Goal: Register for event/course

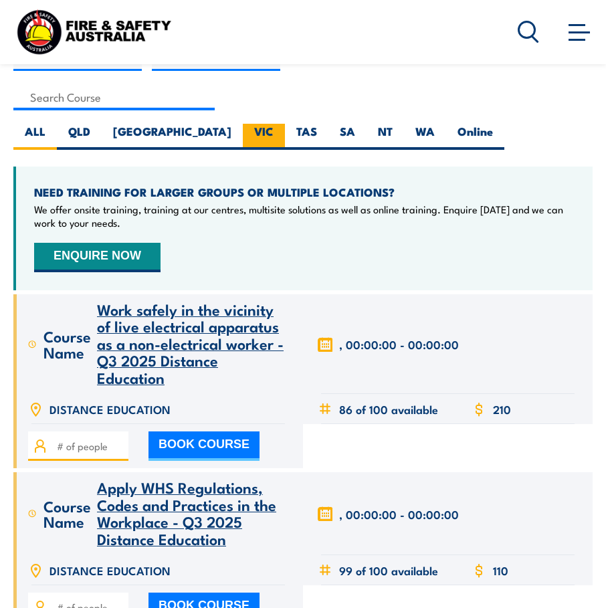
click at [243, 136] on label "VIC" at bounding box center [264, 137] width 42 height 26
click at [274, 132] on input "VIC" at bounding box center [278, 128] width 9 height 9
radio input "true"
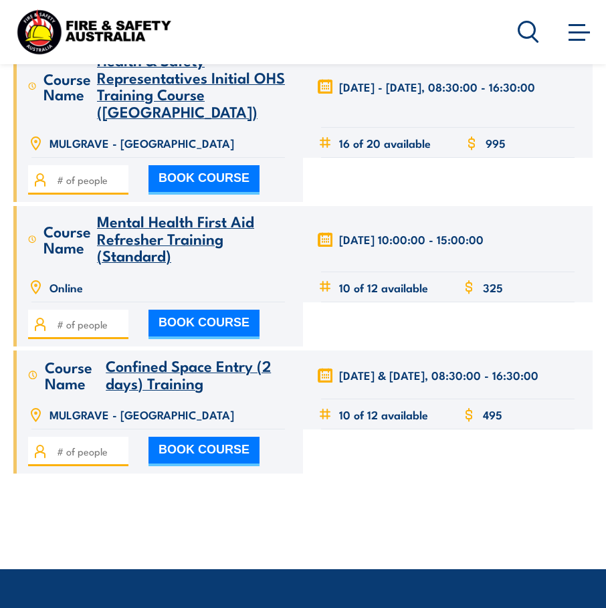
scroll to position [936, 0]
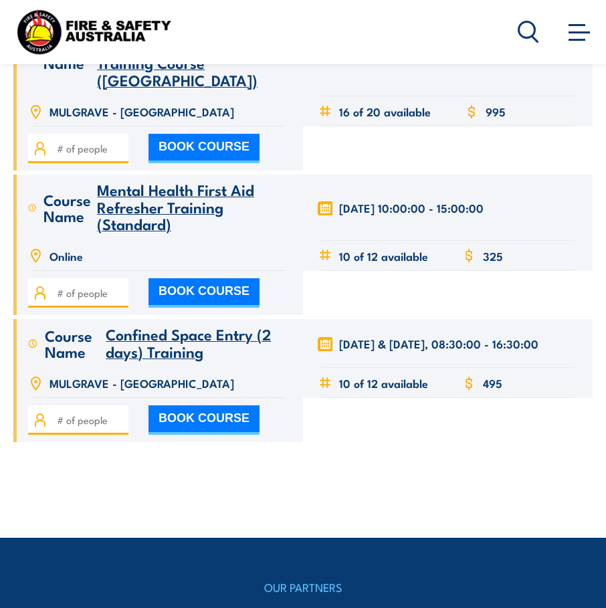
click at [197, 405] on button "BOOK COURSE" at bounding box center [203, 419] width 111 height 29
click at [88, 413] on input "number" at bounding box center [90, 420] width 67 height 15
type input "1"
click at [179, 405] on button "BOOK COURSE" at bounding box center [203, 419] width 111 height 29
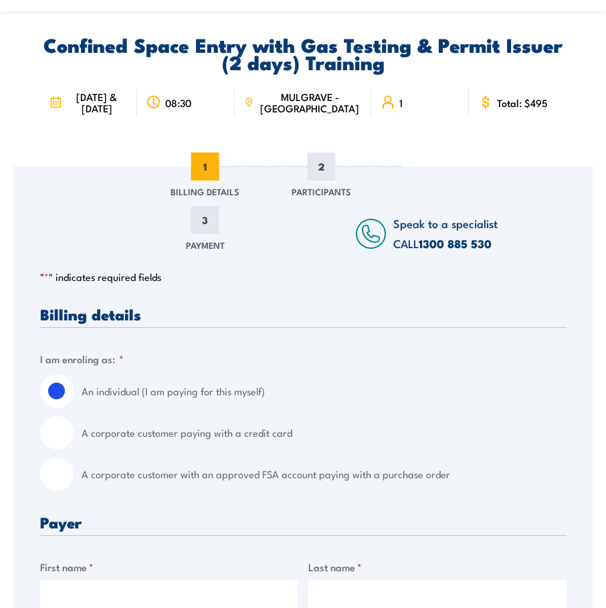
scroll to position [201, 0]
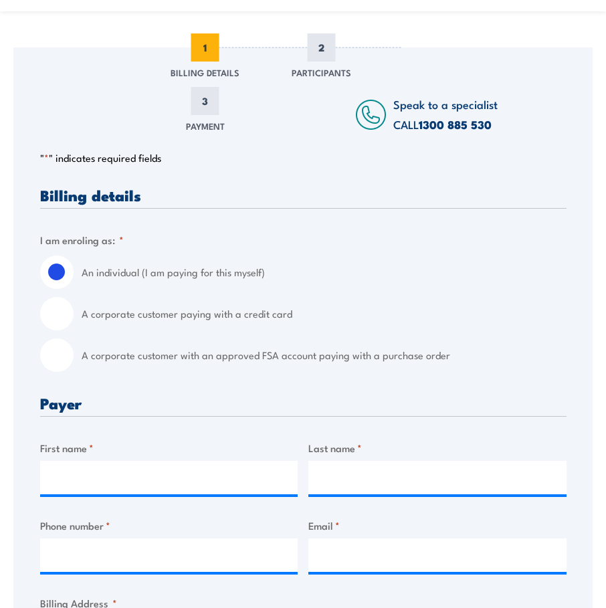
click at [60, 360] on input "A corporate customer with an approved FSA account paying with a purchase order" at bounding box center [56, 354] width 33 height 33
radio input "true"
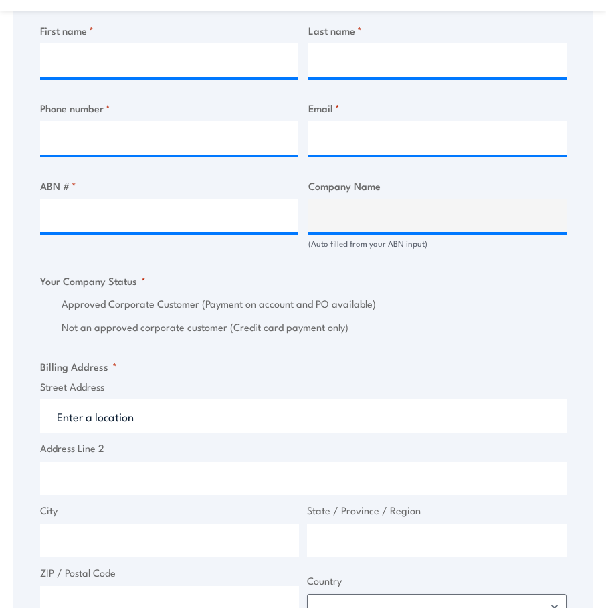
scroll to position [736, 0]
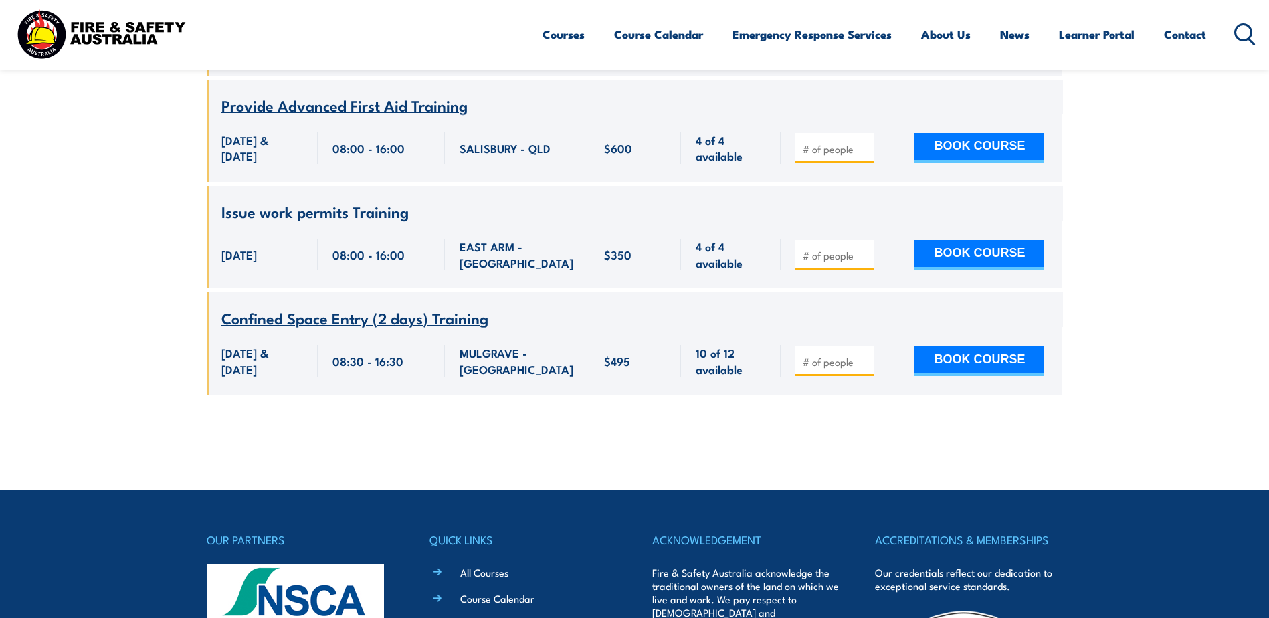
scroll to position [3852, 0]
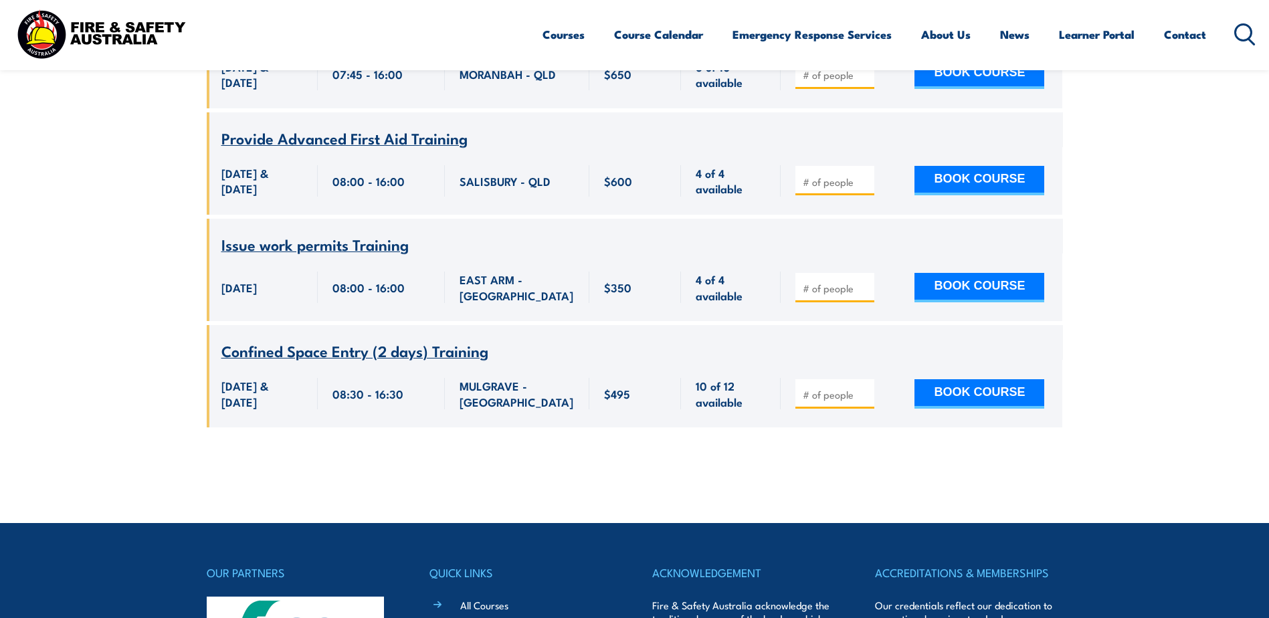
click at [405, 339] on span "Confined Space Entry (2 days) Training" at bounding box center [354, 350] width 267 height 23
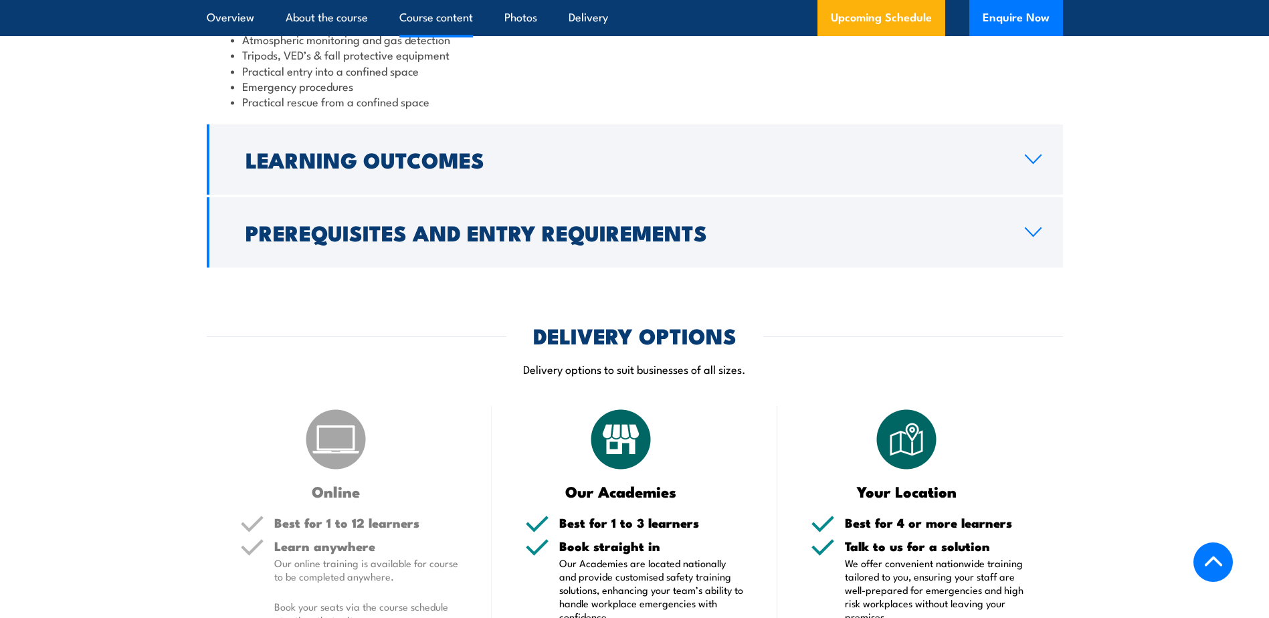
scroll to position [1605, 0]
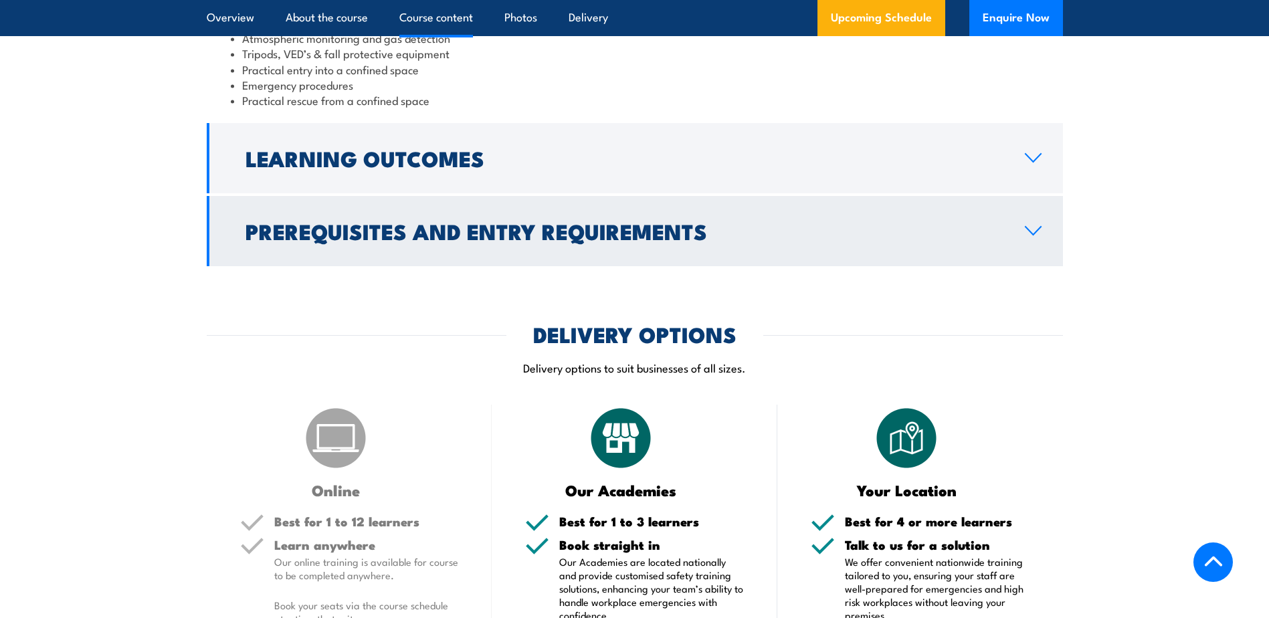
click at [1031, 254] on link "Prerequisites and Entry Requirements" at bounding box center [635, 231] width 856 height 70
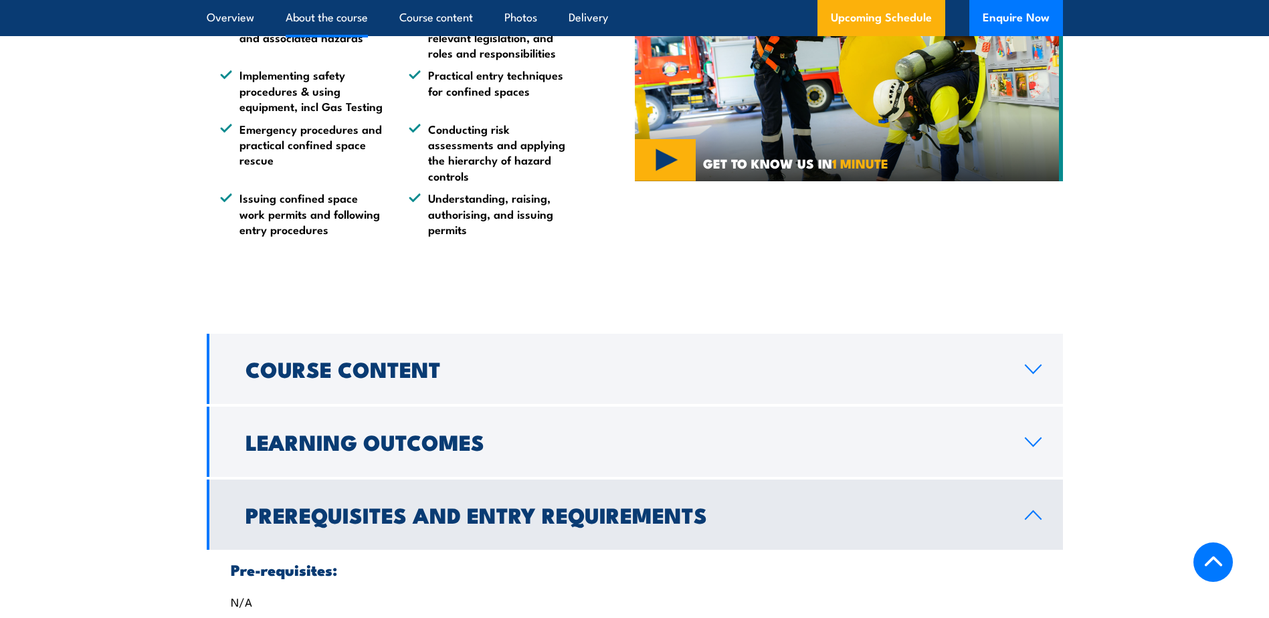
scroll to position [1073, 0]
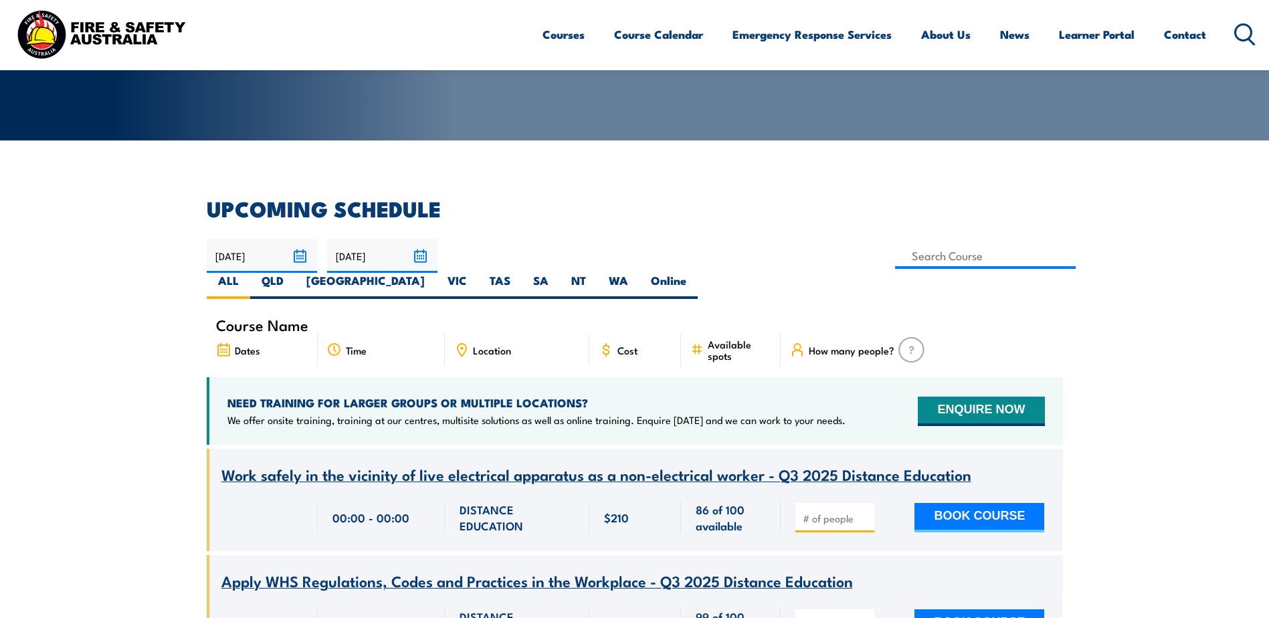
scroll to position [241, 0]
